Goal: Task Accomplishment & Management: Use online tool/utility

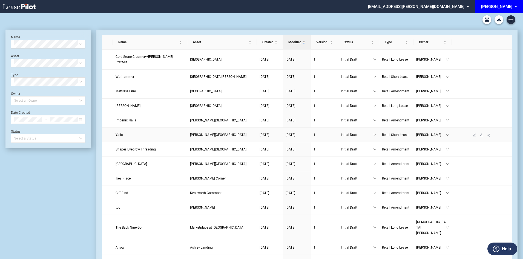
click at [118, 133] on span "Yalla" at bounding box center [119, 135] width 7 height 4
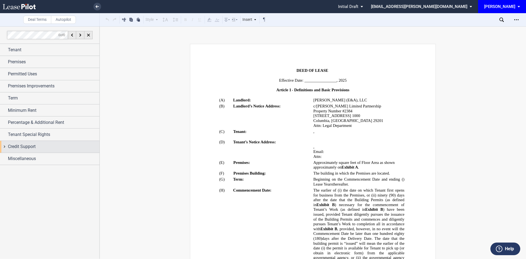
click at [46, 150] on div "Credit Support" at bounding box center [49, 147] width 99 height 12
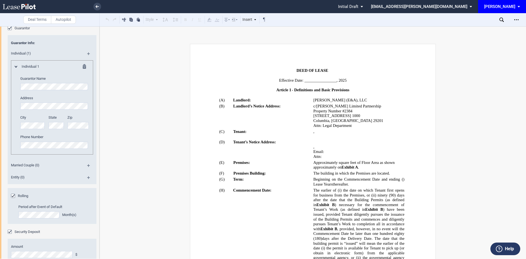
scroll to position [137, 0]
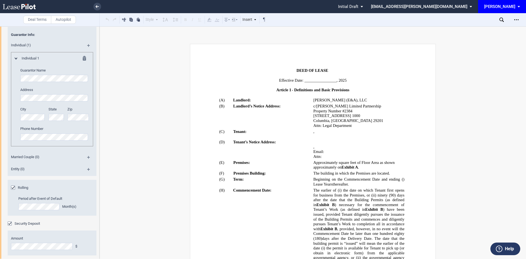
click at [87, 157] on md-icon at bounding box center [90, 159] width 7 height 7
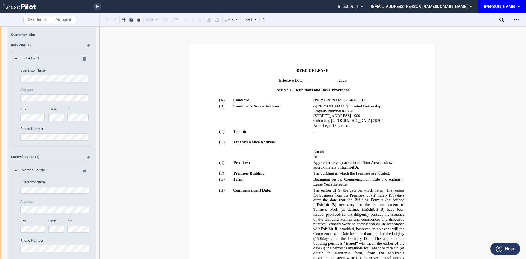
click at [87, 158] on md-icon at bounding box center [90, 159] width 7 height 7
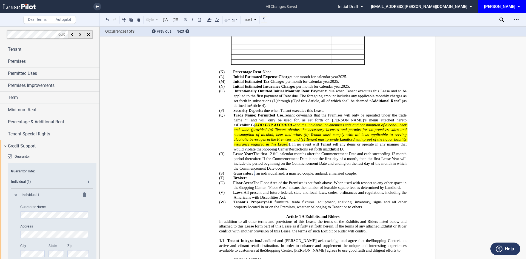
scroll to position [0, 0]
click at [49, 78] on div "Permitted Uses" at bounding box center [49, 74] width 99 height 12
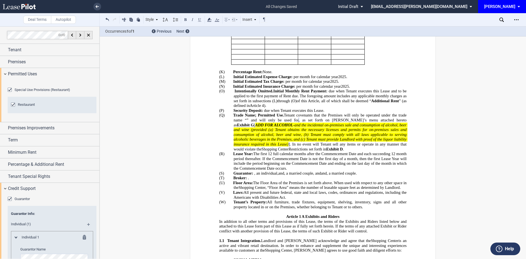
drag, startPoint x: 235, startPoint y: 130, endPoint x: 366, endPoint y: 125, distance: 130.6
click at [366, 125] on span "[ ADD FOR ALCOHOL - and the incidental on-premises sale and consumption of alco…" at bounding box center [321, 137] width 174 height 29
click at [375, 145] on span "]. In no event will Tenant sell any items or operate in any manner that would v…" at bounding box center [317, 144] width 147 height 5
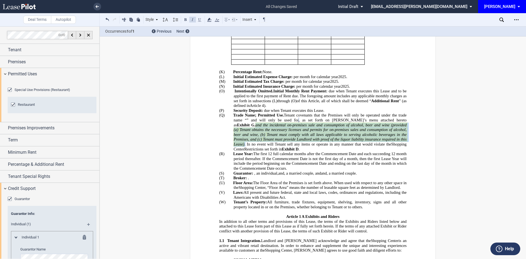
drag, startPoint x: 367, startPoint y: 144, endPoint x: 368, endPoint y: 126, distance: 18.4
click at [368, 126] on span ", and the incidental on-premises sale and consumption of alcohol, beer and wine…" at bounding box center [321, 135] width 174 height 24
click at [193, 18] on button at bounding box center [192, 19] width 7 height 7
click at [192, 21] on button at bounding box center [192, 19] width 7 height 7
click at [210, 21] on use at bounding box center [209, 20] width 4 height 4
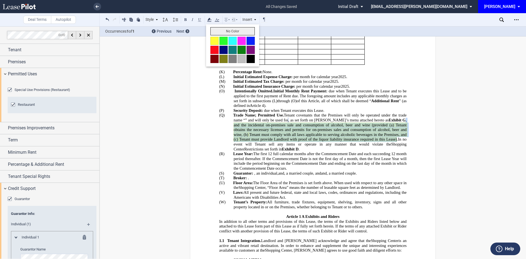
click at [225, 30] on button "No Color" at bounding box center [232, 31] width 44 height 8
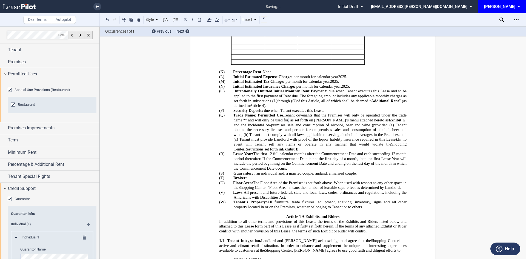
click at [282, 150] on span "Restrictions set forth in" at bounding box center [263, 149] width 38 height 5
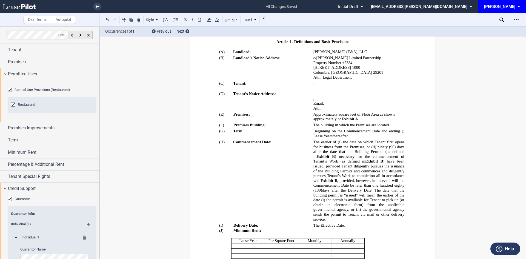
scroll to position [82, 0]
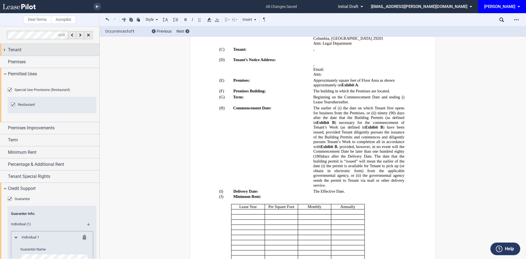
click at [57, 45] on div "Tenant" at bounding box center [49, 50] width 99 height 12
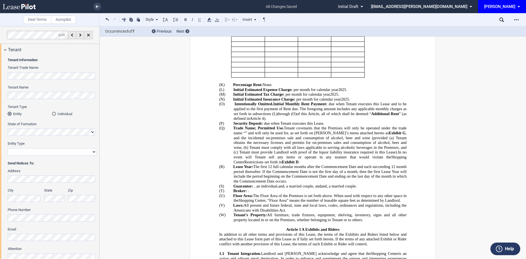
scroll to position [274, 0]
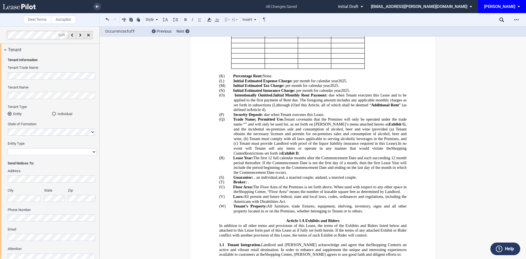
click at [271, 94] on span "﻿Intentionally Omitted." at bounding box center [254, 95] width 39 height 5
drag, startPoint x: 271, startPoint y: 95, endPoint x: 232, endPoint y: 96, distance: 39.7
click at [234, 96] on p "(O) ﻿Intentionally Omitted. Initial Monthly Rent Payment: ﻿ ﻿ ﻿ ﻿ ﻿ ﻿ ﻿ ﻿ ﻿ , I…" at bounding box center [320, 102] width 173 height 19
click at [234, 95] on p "(O) ﻿ Initial Monthly Rent Payment: ﻿ ﻿ ﻿ ﻿ ﻿ ﻿ ﻿ ﻿ ﻿ , INCLUDING SALES TAX ON …" at bounding box center [320, 102] width 173 height 19
click at [519, 16] on div "Open Lease options menu" at bounding box center [516, 19] width 9 height 9
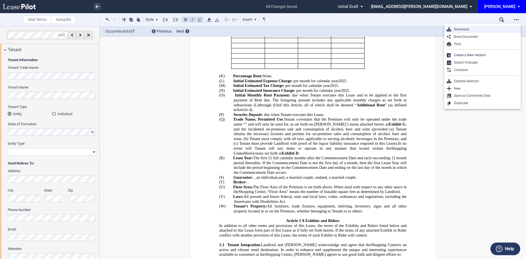
click at [488, 29] on div "Download" at bounding box center [484, 29] width 67 height 5
